Goal: Navigation & Orientation: Find specific page/section

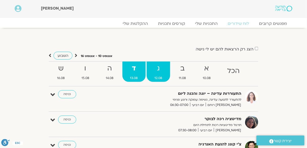
click at [158, 65] on strong "ג" at bounding box center [159, 68] width 24 height 11
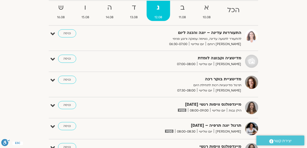
scroll to position [40, 0]
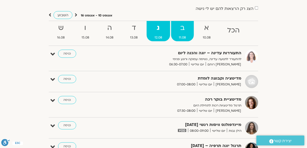
click at [182, 29] on strong "ב" at bounding box center [182, 27] width 23 height 11
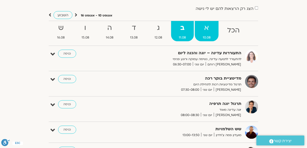
click at [206, 30] on strong "א" at bounding box center [207, 27] width 24 height 11
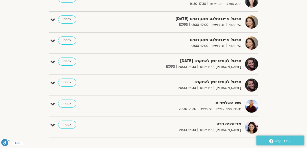
scroll to position [485, 0]
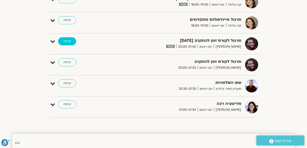
click at [71, 39] on link "כניסה" at bounding box center [67, 41] width 18 height 8
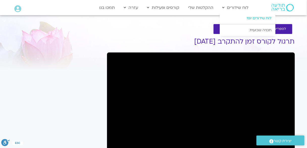
click at [248, 18] on link "לוח שידורים יומי" at bounding box center [248, 18] width 56 height 12
